Goal: Transaction & Acquisition: Purchase product/service

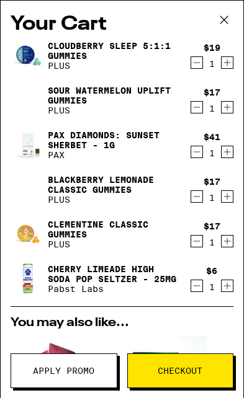
click at [232, 22] on icon at bounding box center [223, 20] width 19 height 19
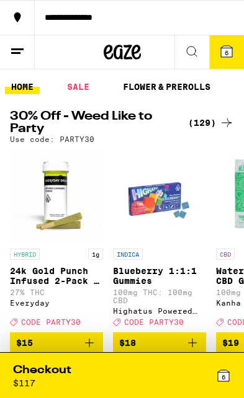
click at [128, 379] on div "6" at bounding box center [176, 374] width 109 height 25
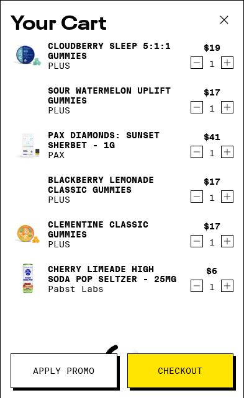
click at [89, 374] on span "Apply Promo" at bounding box center [63, 370] width 61 height 9
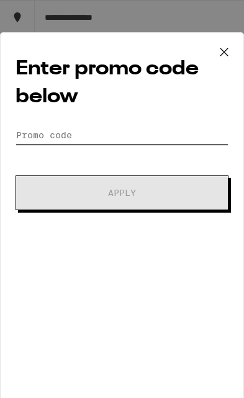
click at [136, 142] on input "Promo Code" at bounding box center [121, 135] width 213 height 19
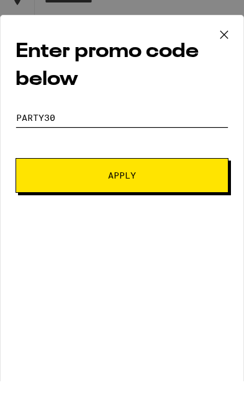
type input "Party30"
click at [164, 175] on button "Apply" at bounding box center [121, 192] width 213 height 35
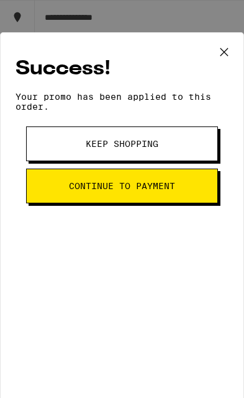
click at [222, 46] on icon at bounding box center [223, 52] width 19 height 19
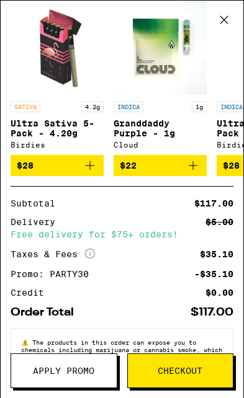
scroll to position [334, 0]
